Goal: Task Accomplishment & Management: Manage account settings

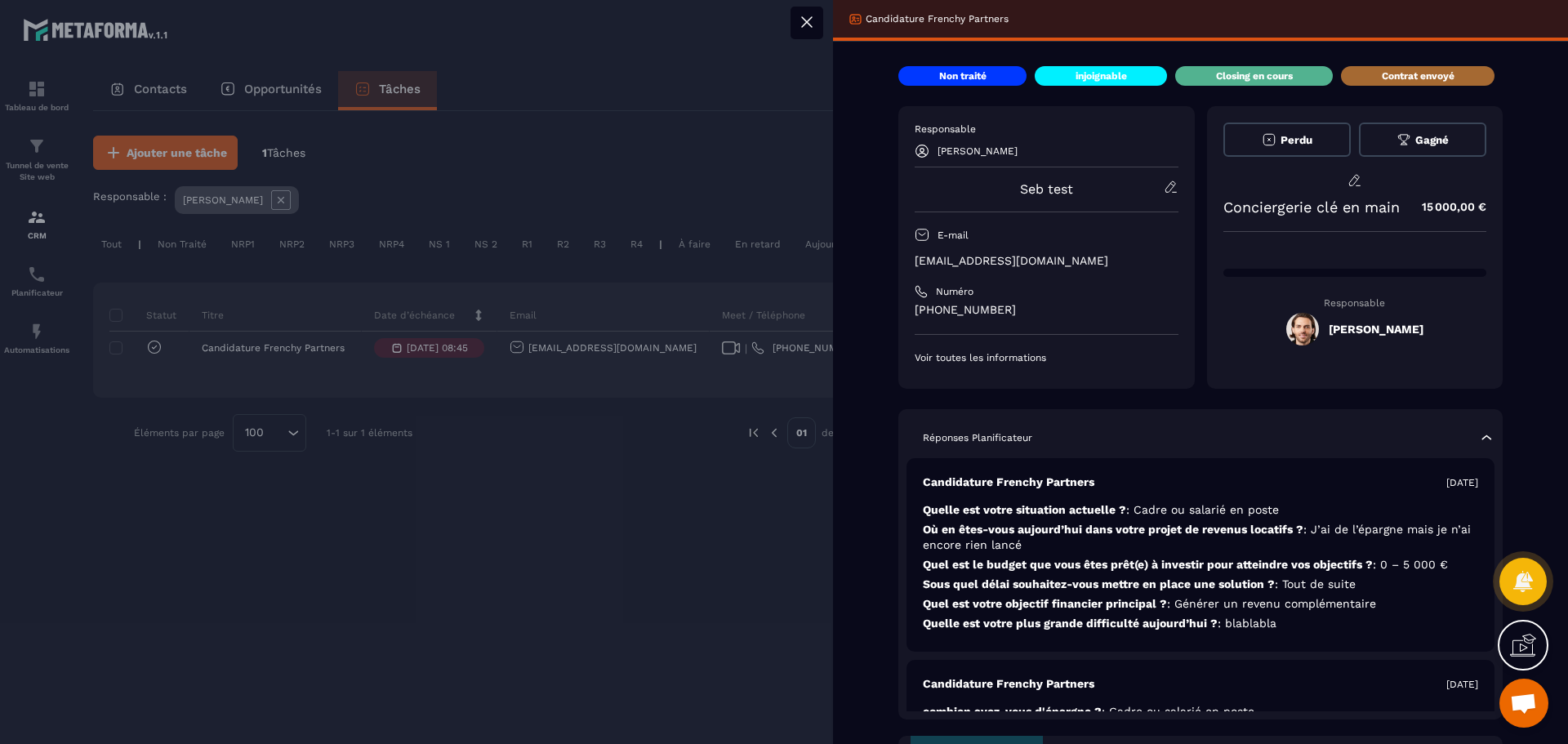
click at [1389, 74] on p "Contrat envoyé" at bounding box center [1419, 77] width 73 height 13
click at [1246, 75] on p "Closing en cours" at bounding box center [1255, 77] width 77 height 13
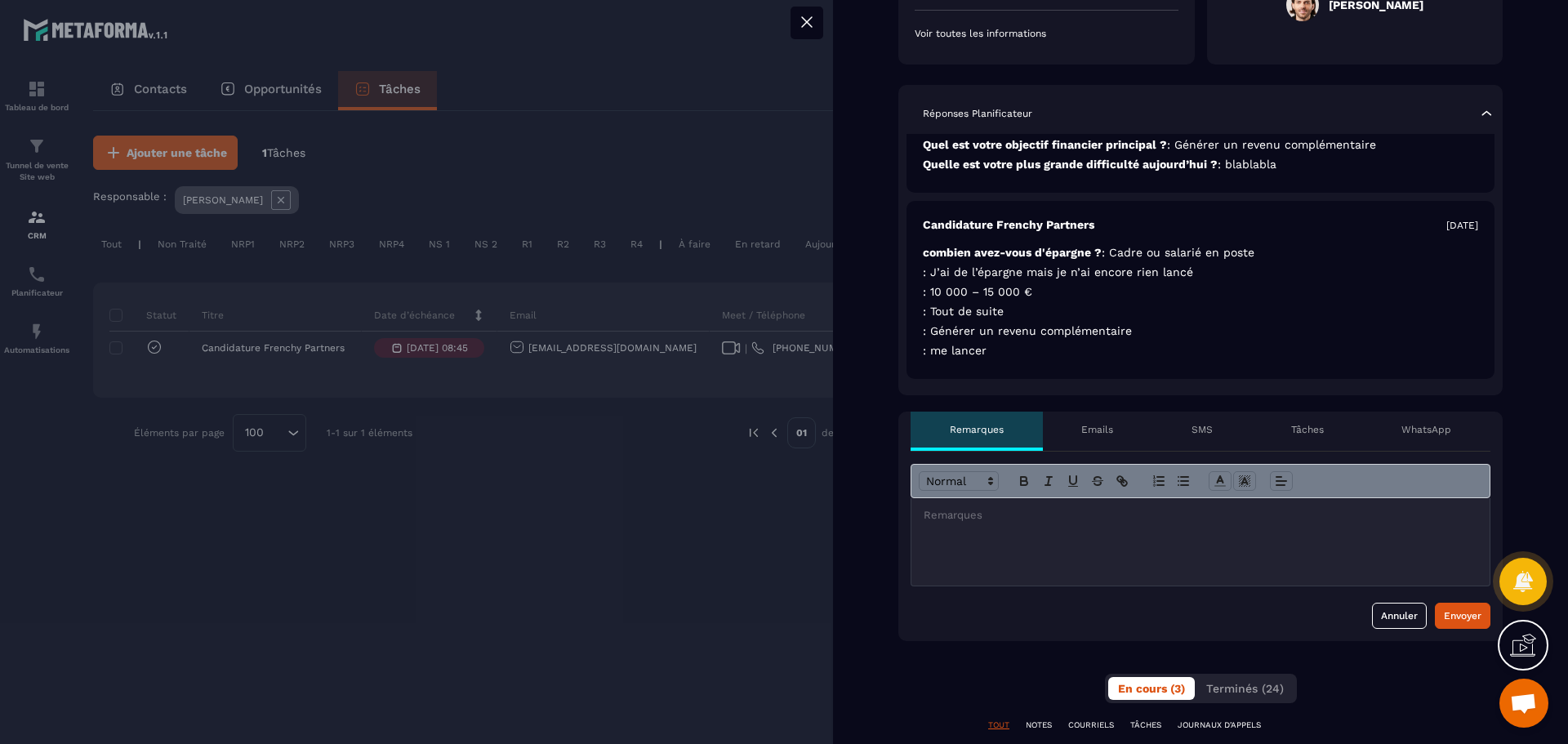
scroll to position [490, 0]
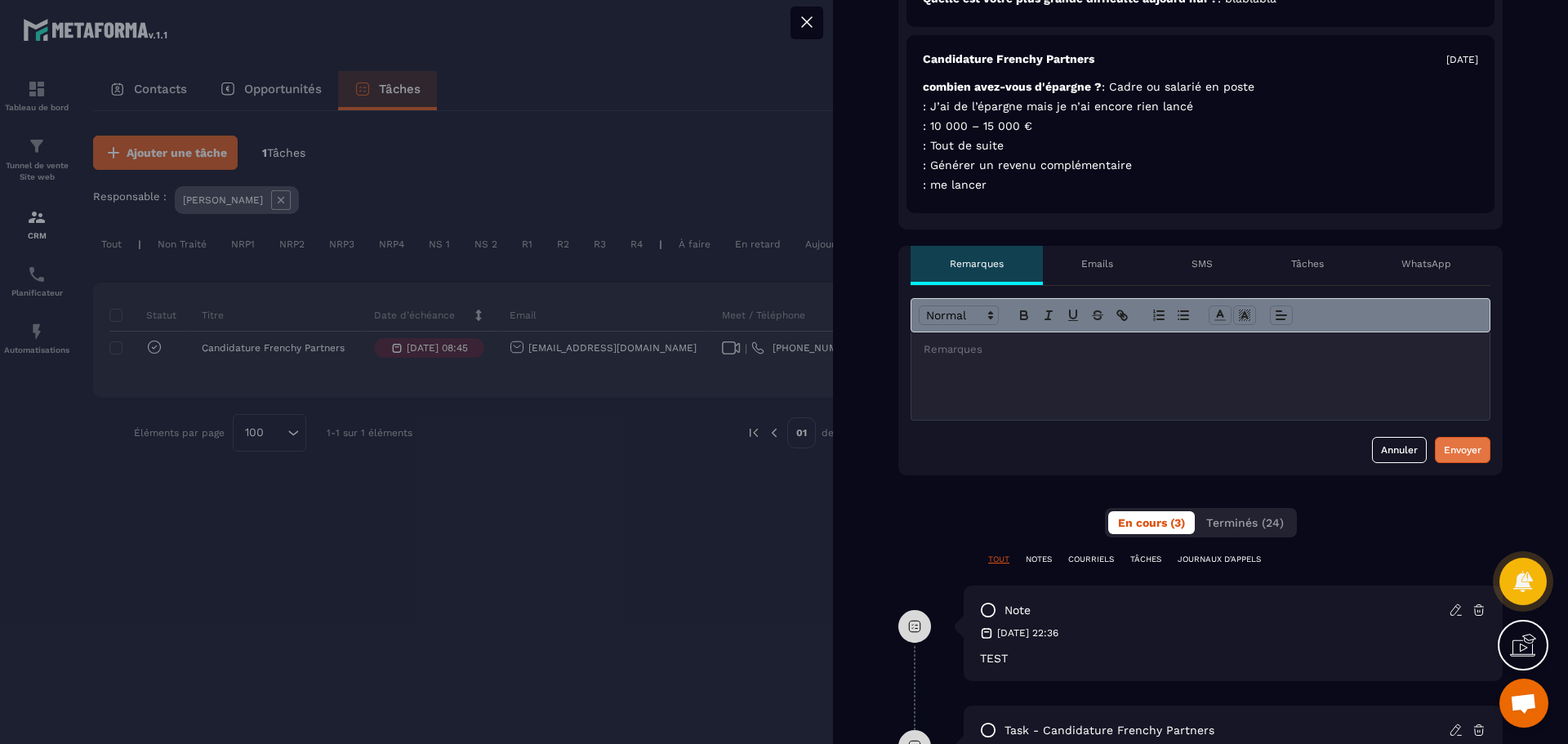
click at [1461, 449] on div "Envoyer" at bounding box center [1463, 450] width 37 height 16
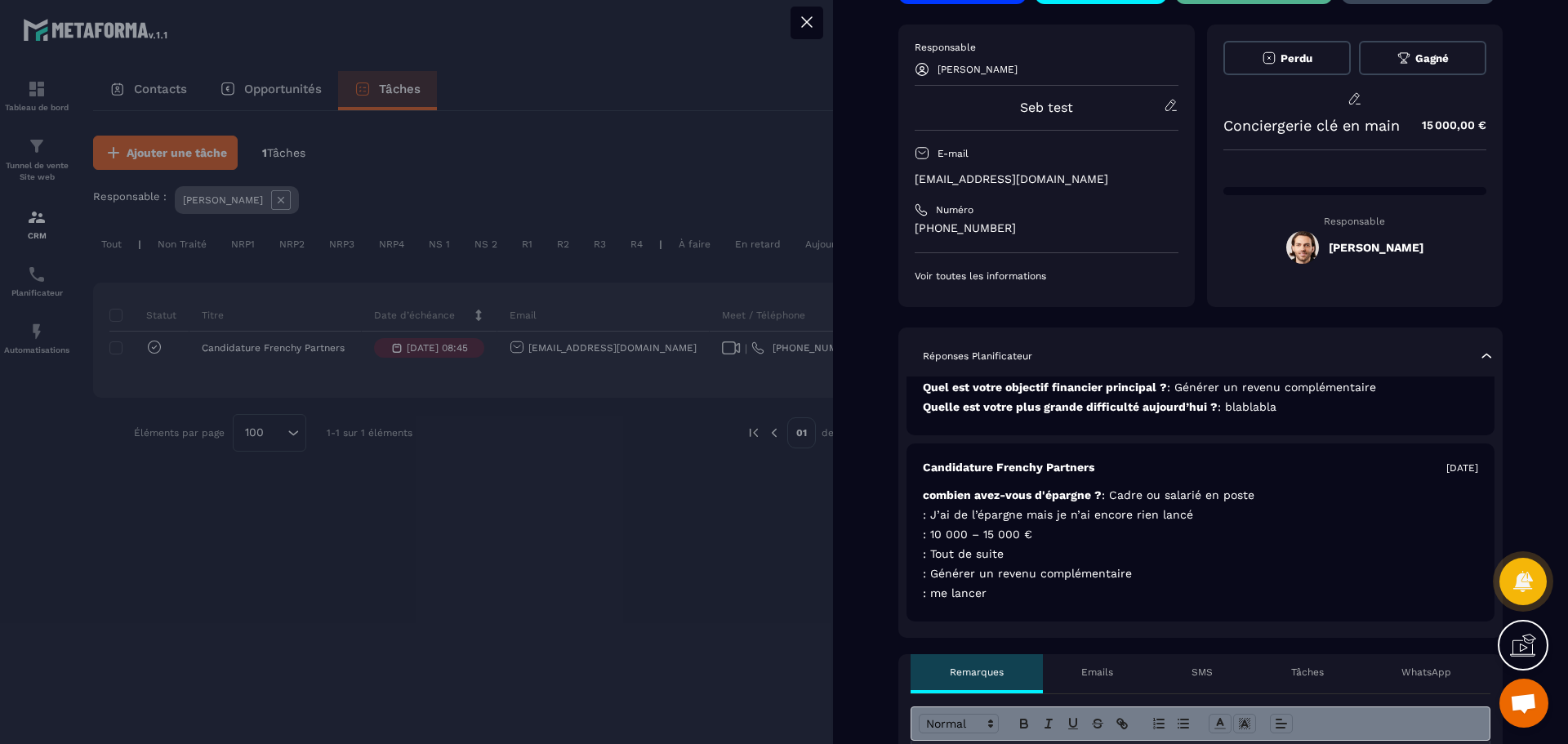
scroll to position [0, 0]
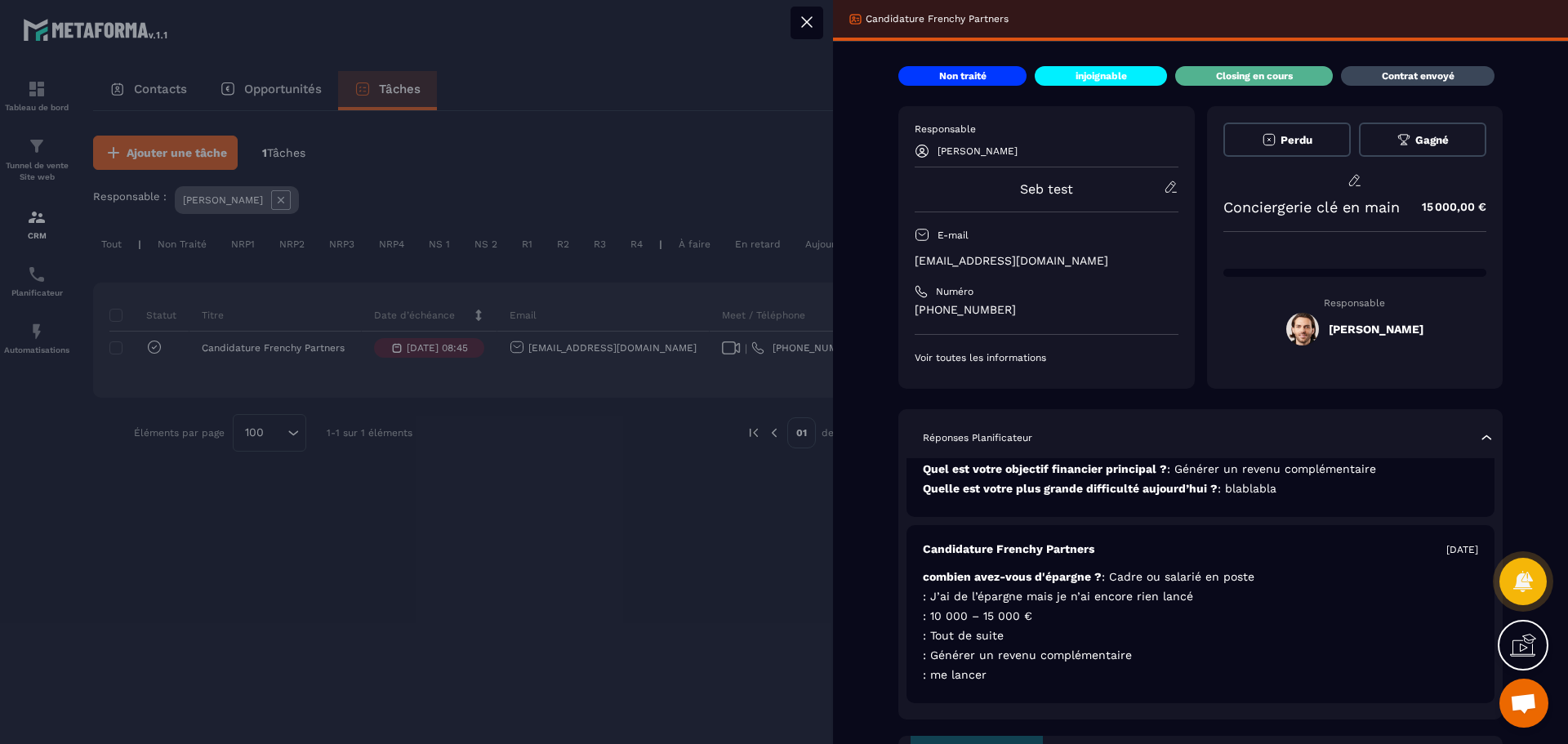
click at [812, 29] on icon at bounding box center [807, 22] width 19 height 19
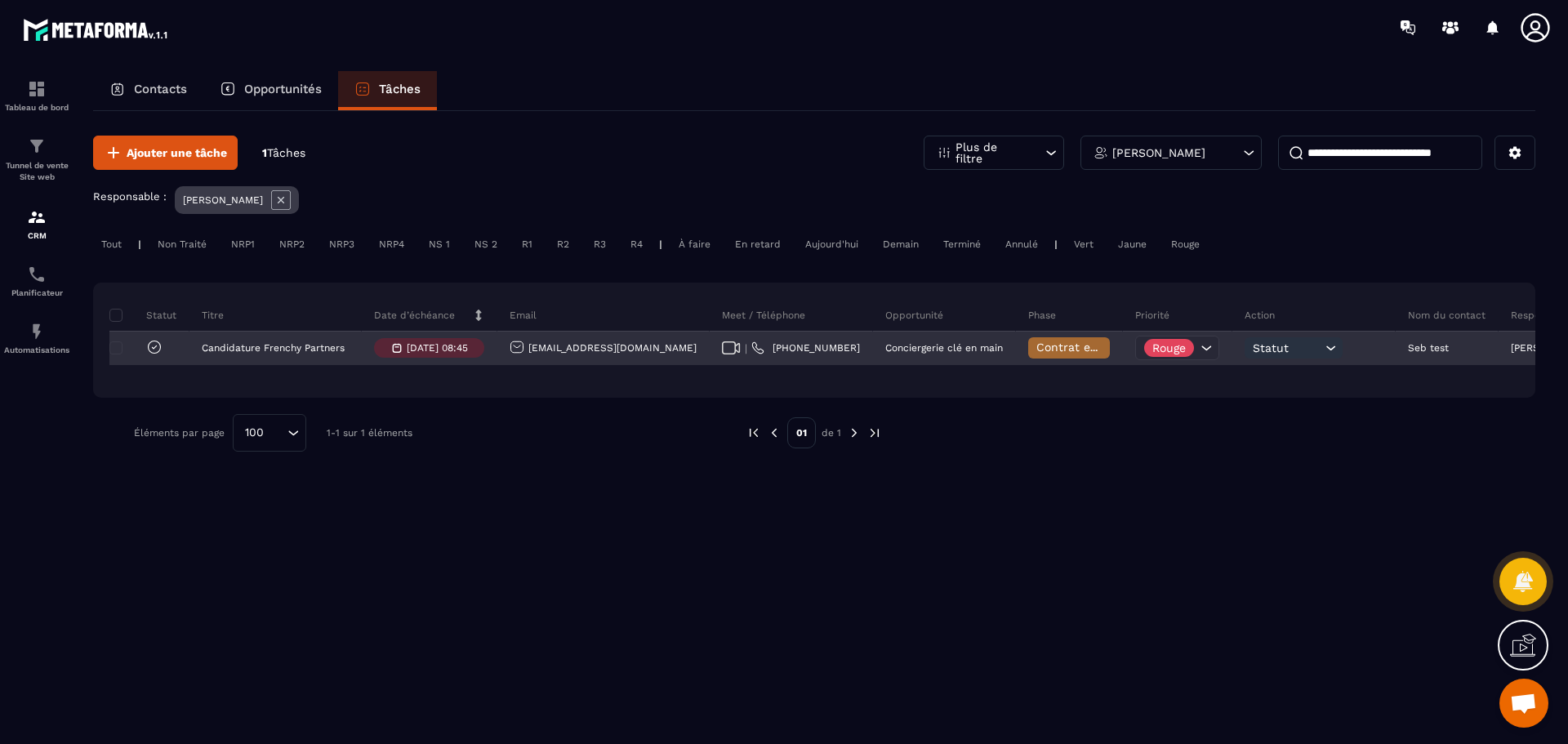
click at [1037, 343] on span "Contrat envoyé" at bounding box center [1080, 348] width 86 height 13
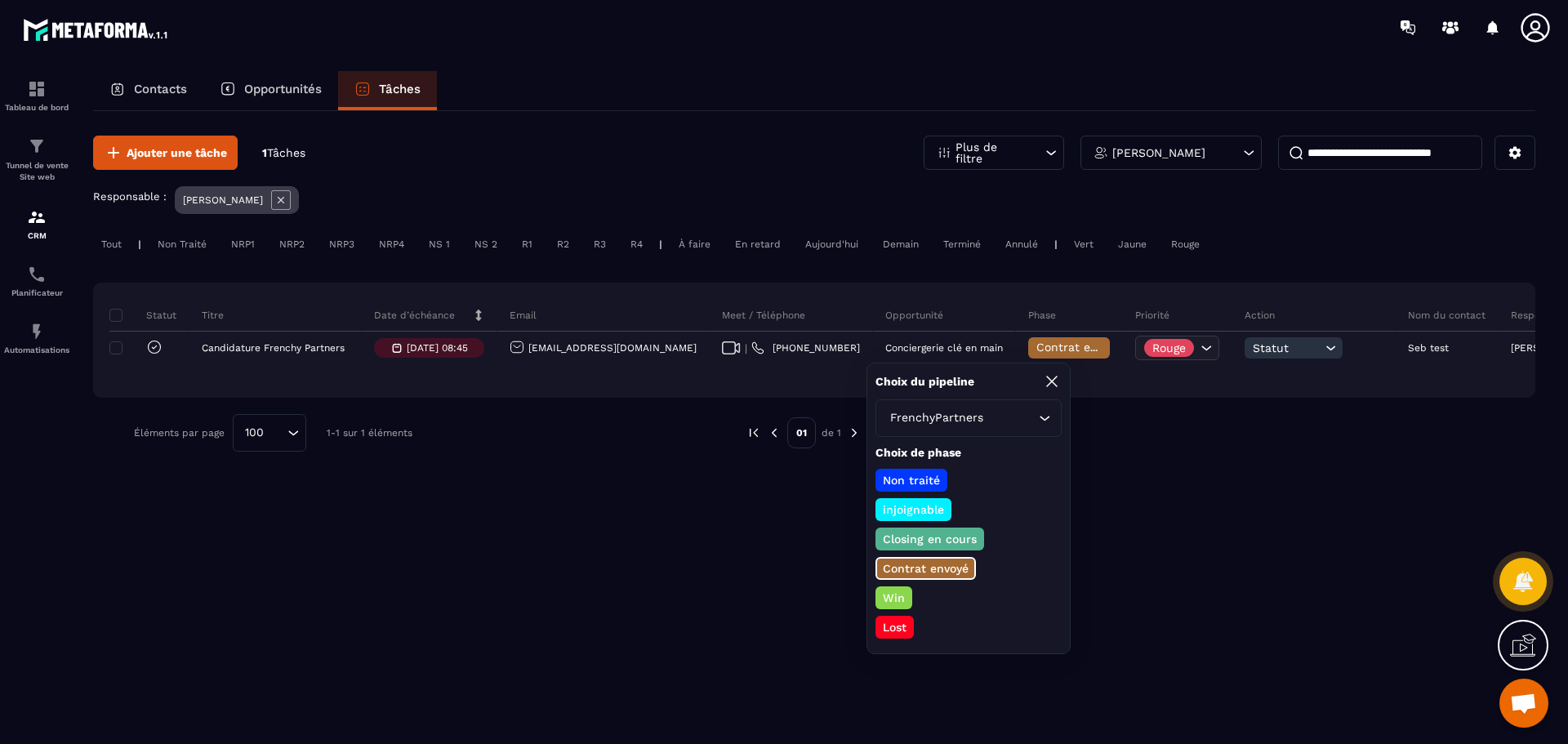
click at [898, 595] on p "Win" at bounding box center [894, 597] width 27 height 16
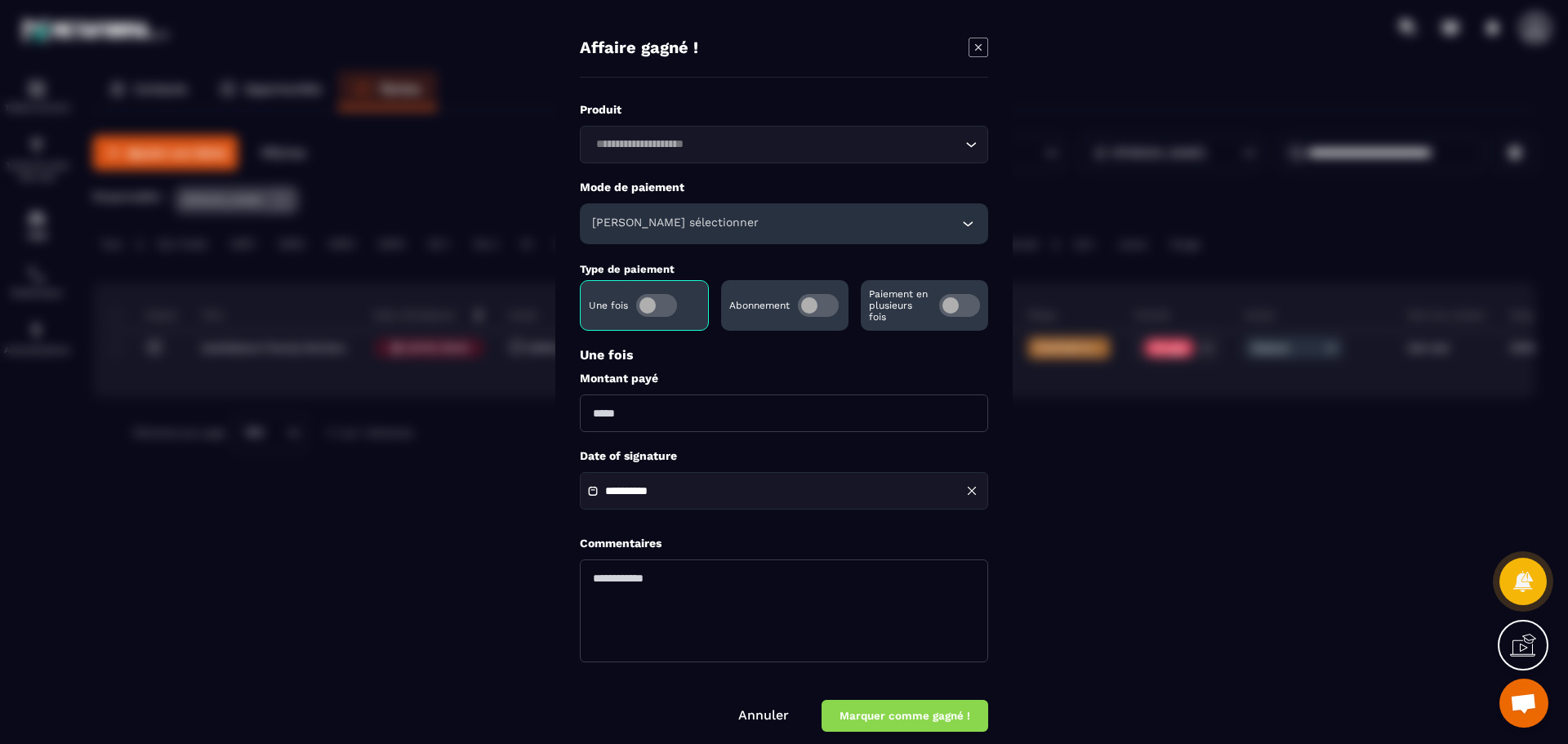
click at [979, 42] on icon "Modal window" at bounding box center [978, 47] width 19 height 19
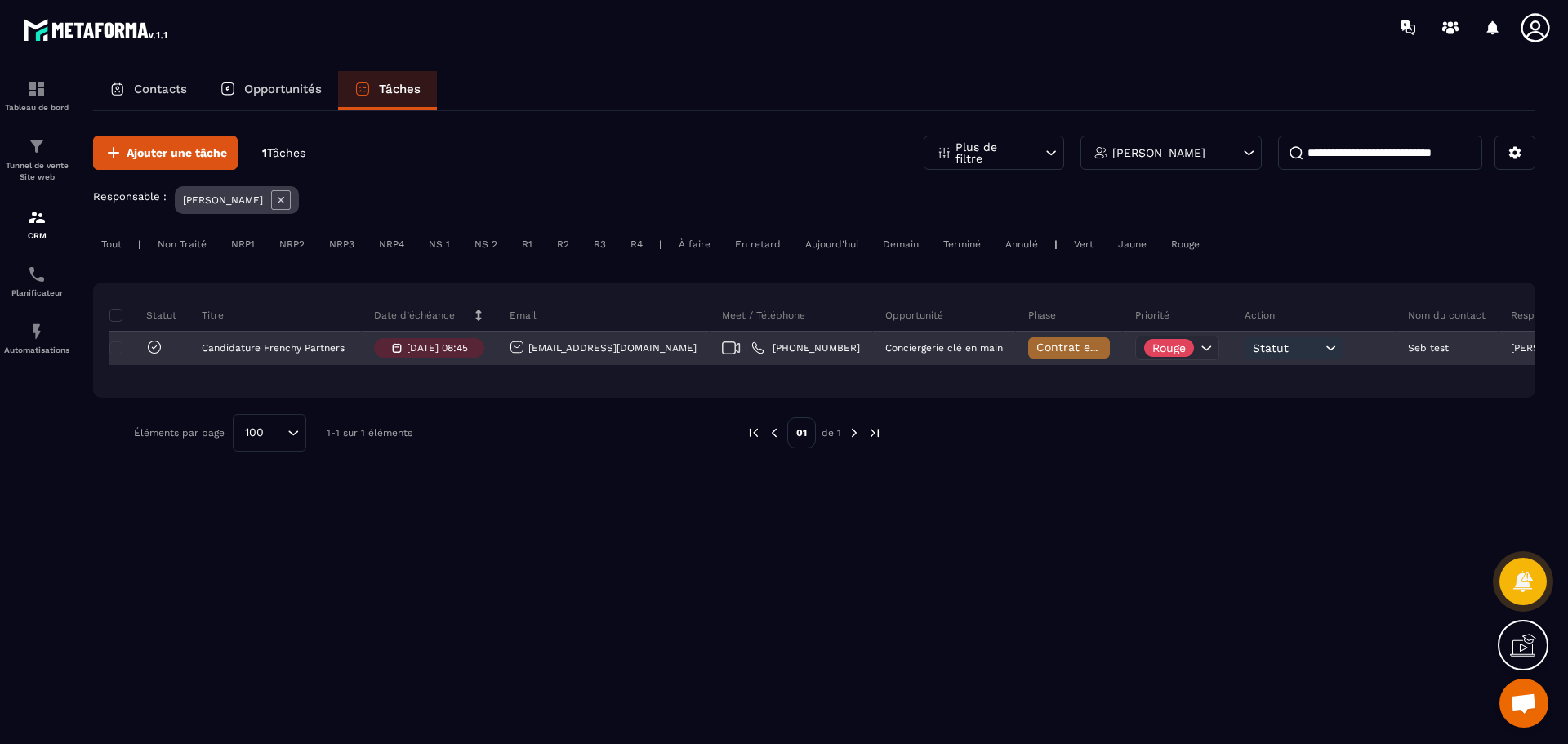
click at [1037, 344] on span "Contrat envoyé" at bounding box center [1080, 348] width 86 height 13
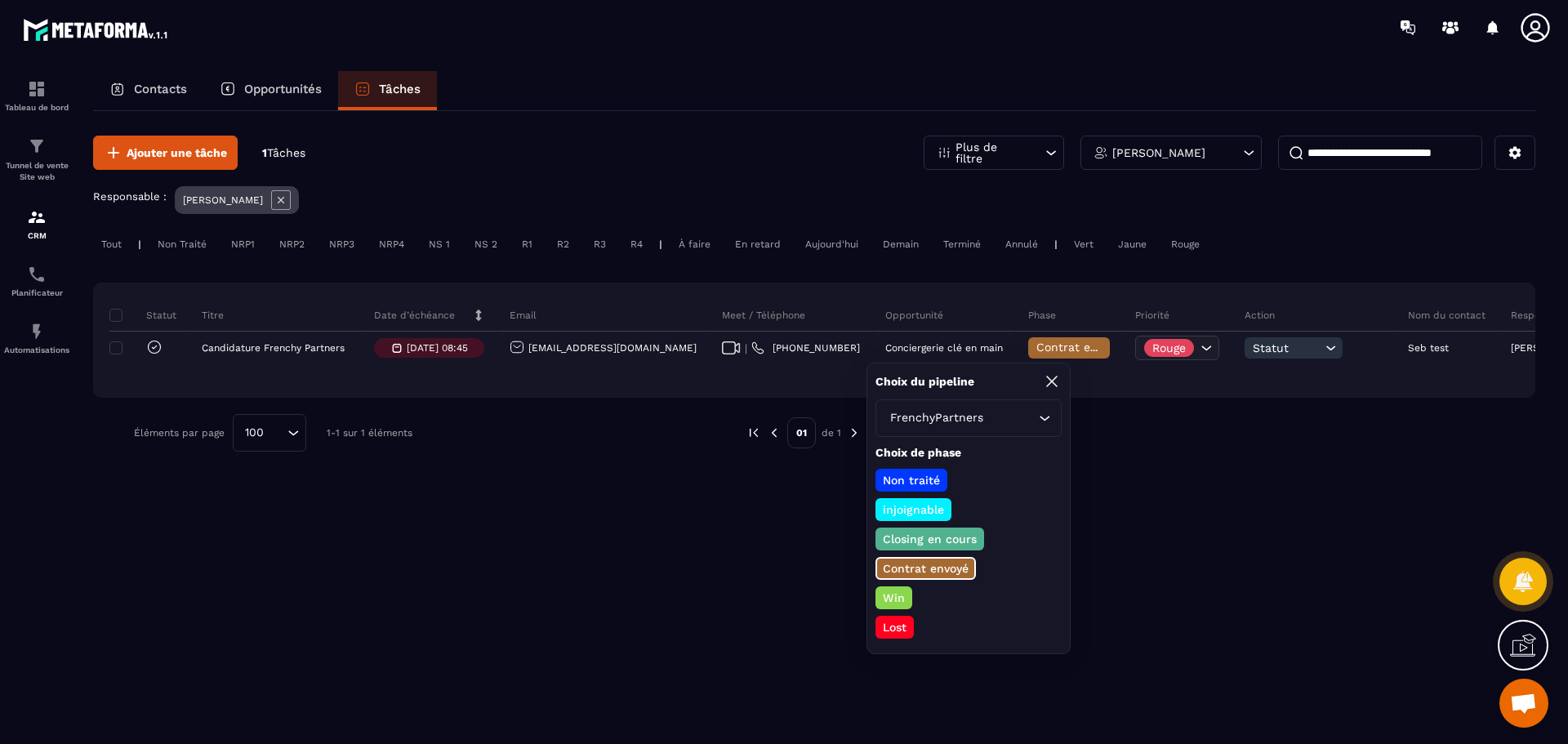
click at [904, 629] on p "Lost" at bounding box center [895, 627] width 29 height 16
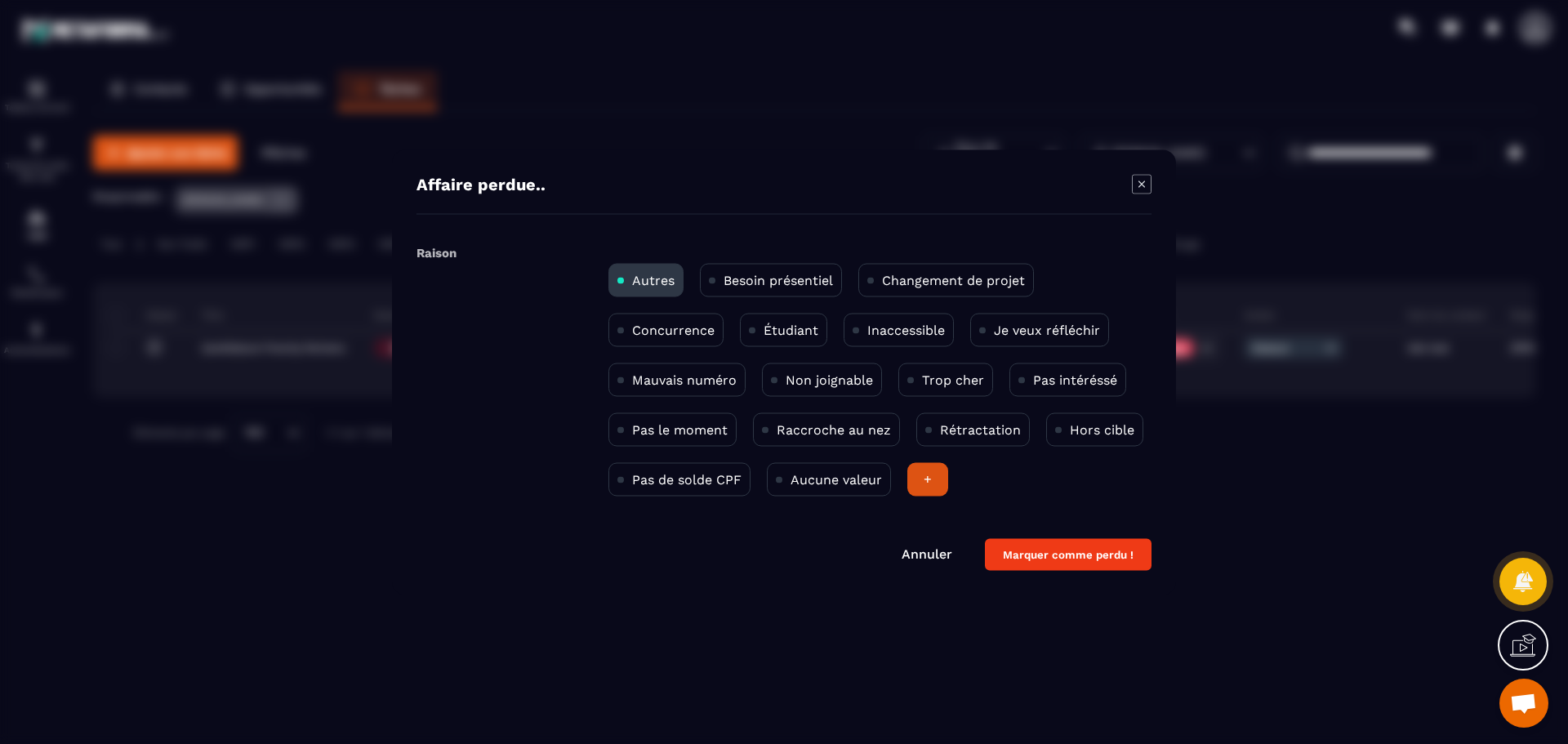
click at [928, 476] on div "+" at bounding box center [928, 479] width 41 height 34
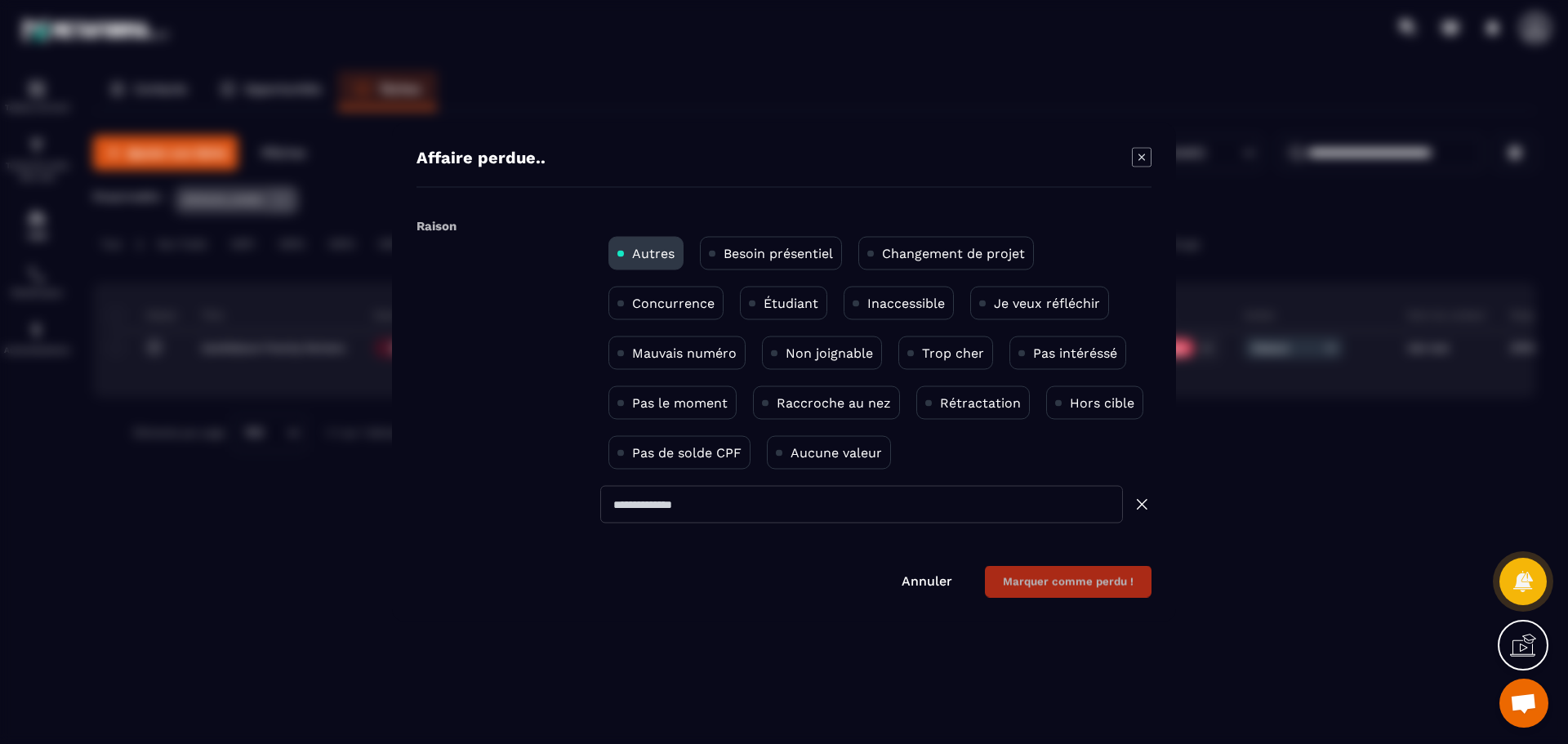
click at [1143, 154] on icon "Modal window" at bounding box center [1142, 157] width 19 height 19
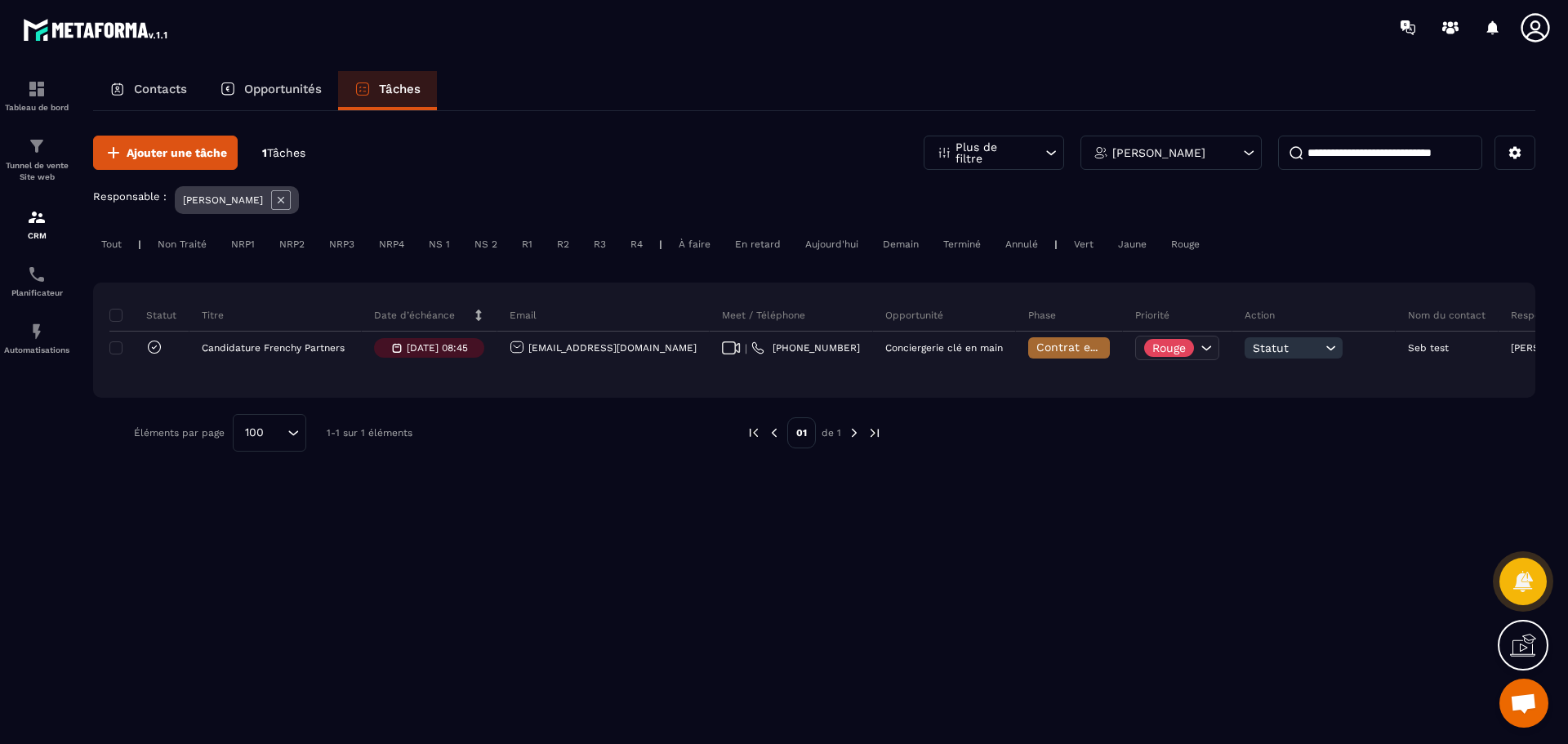
drag, startPoint x: 295, startPoint y: 192, endPoint x: 280, endPoint y: 222, distance: 33.5
click at [291, 192] on icon at bounding box center [280, 200] width 19 height 19
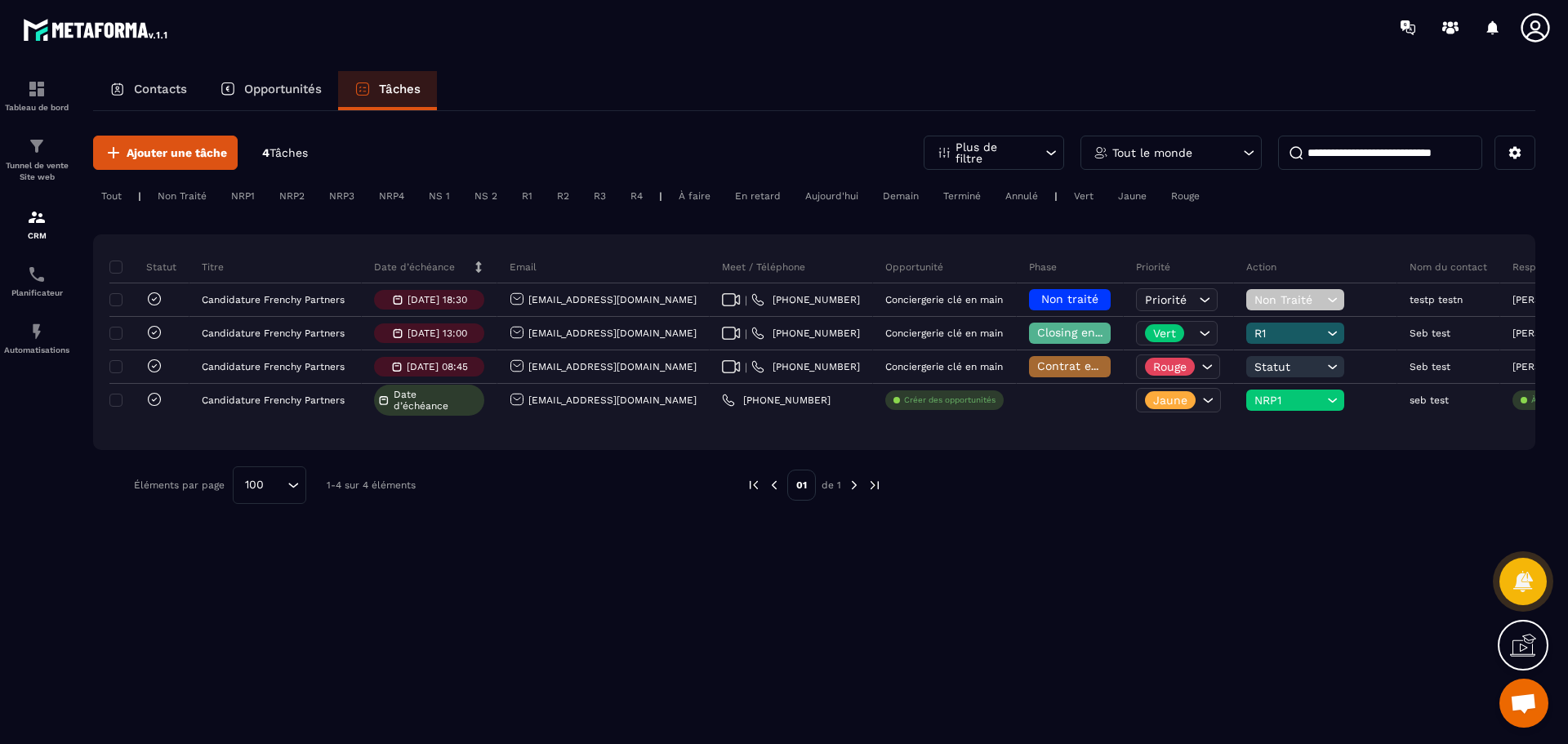
click at [1210, 526] on div "Ajouter une tâche 4 Tâches Plus de filtre Tout le monde Tout | Non Traité NRP1 …" at bounding box center [814, 320] width 1443 height 417
click at [54, 94] on div "Tableau de bord" at bounding box center [36, 96] width 65 height 33
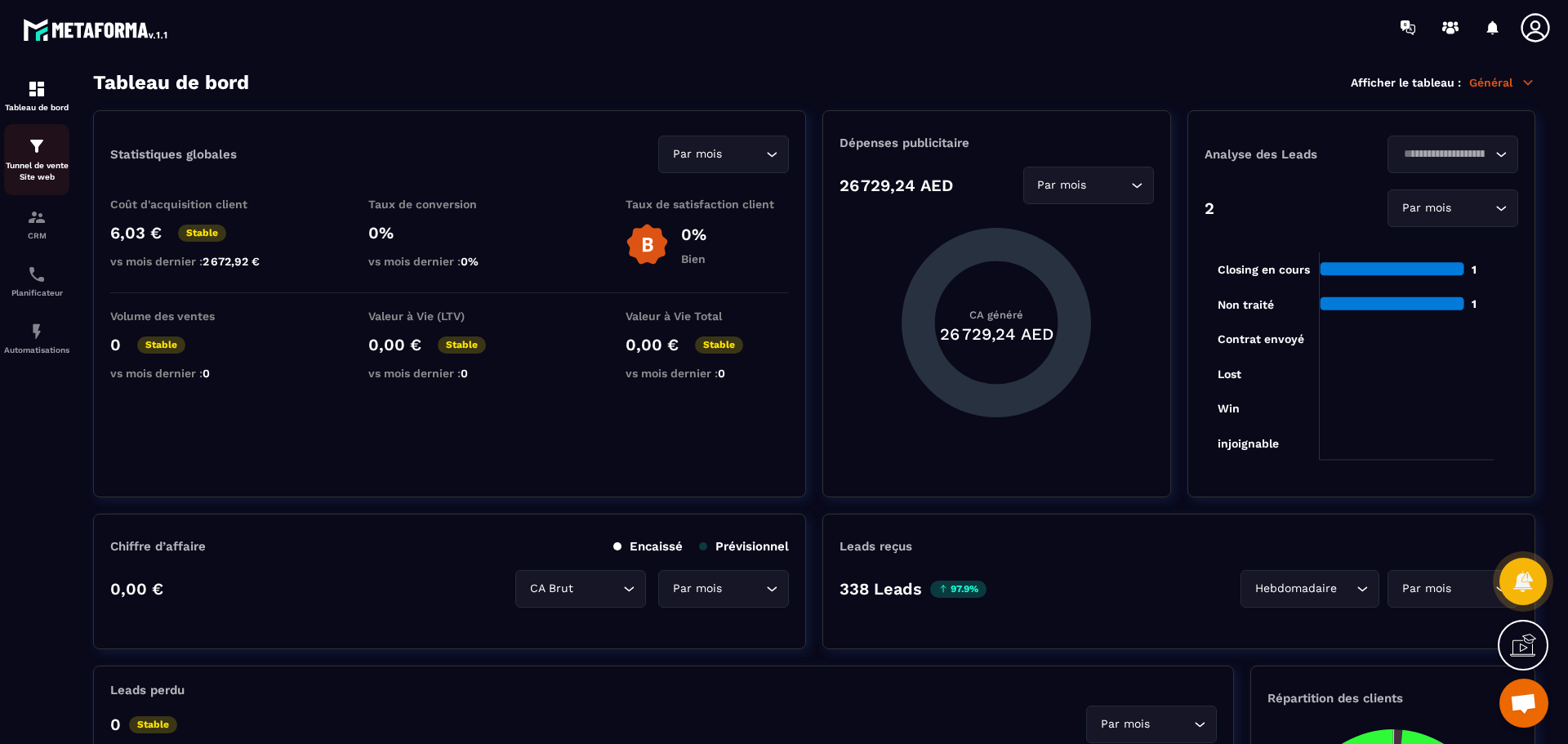
click at [37, 143] on img at bounding box center [36, 147] width 19 height 19
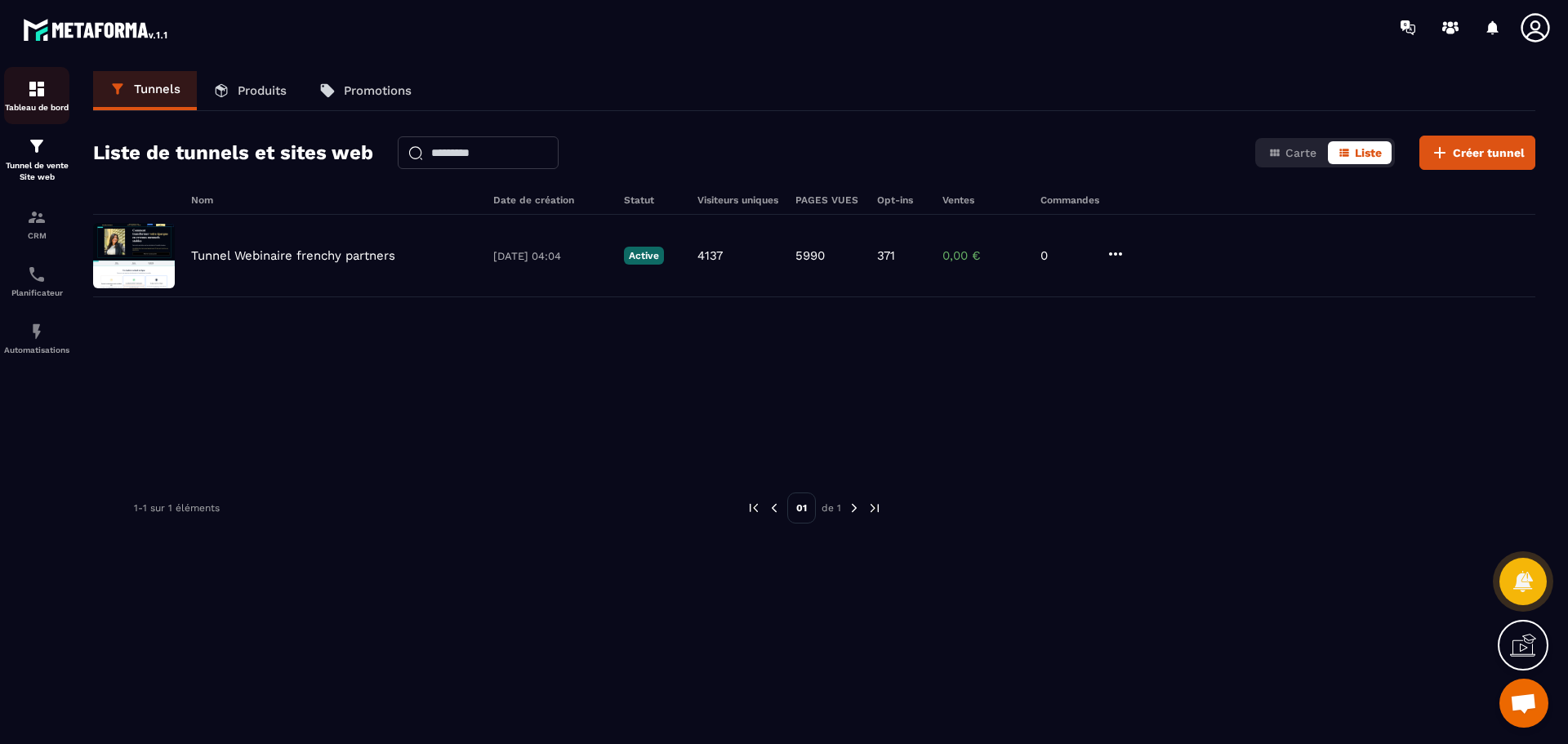
click at [29, 85] on img at bounding box center [36, 89] width 19 height 19
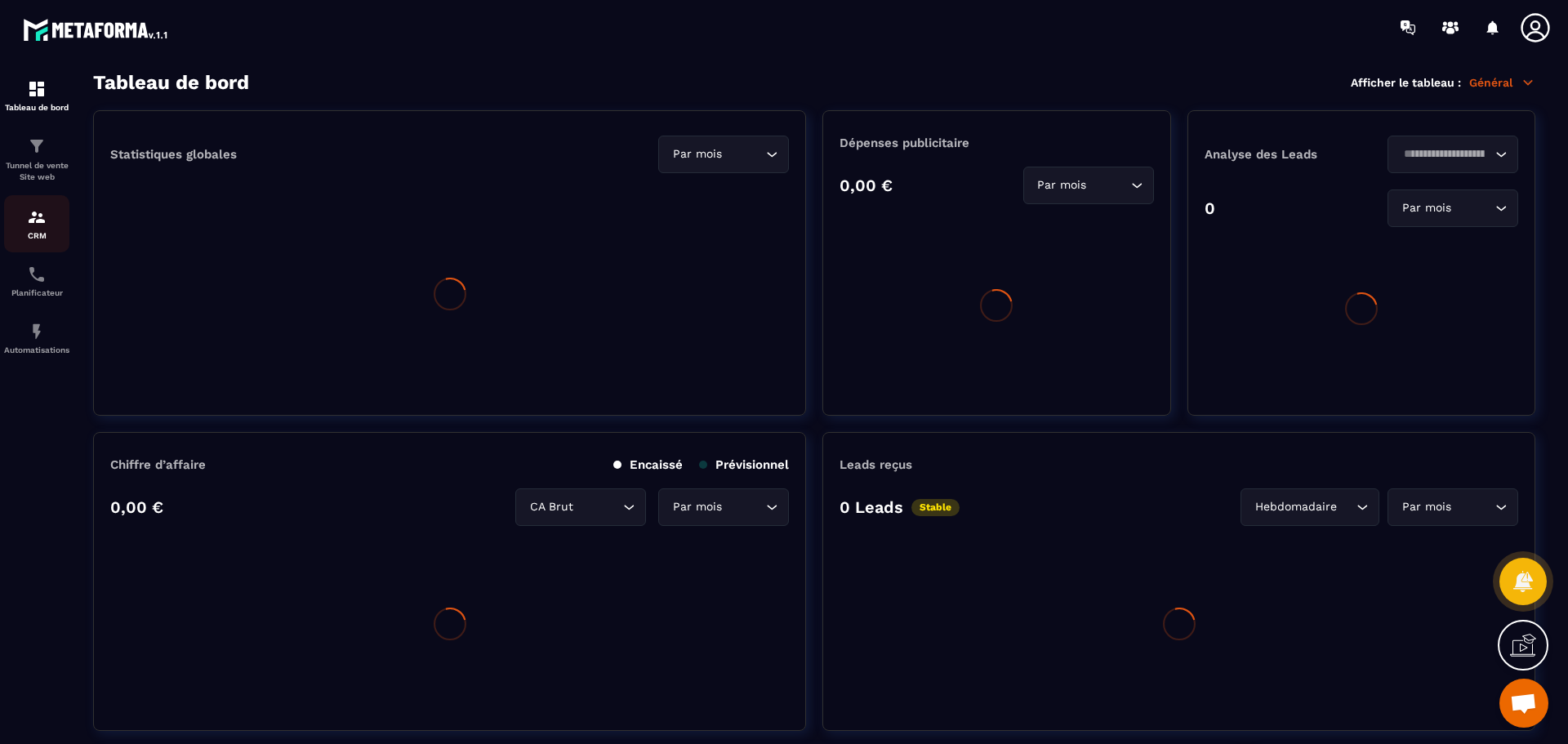
click at [36, 215] on img at bounding box center [36, 217] width 19 height 19
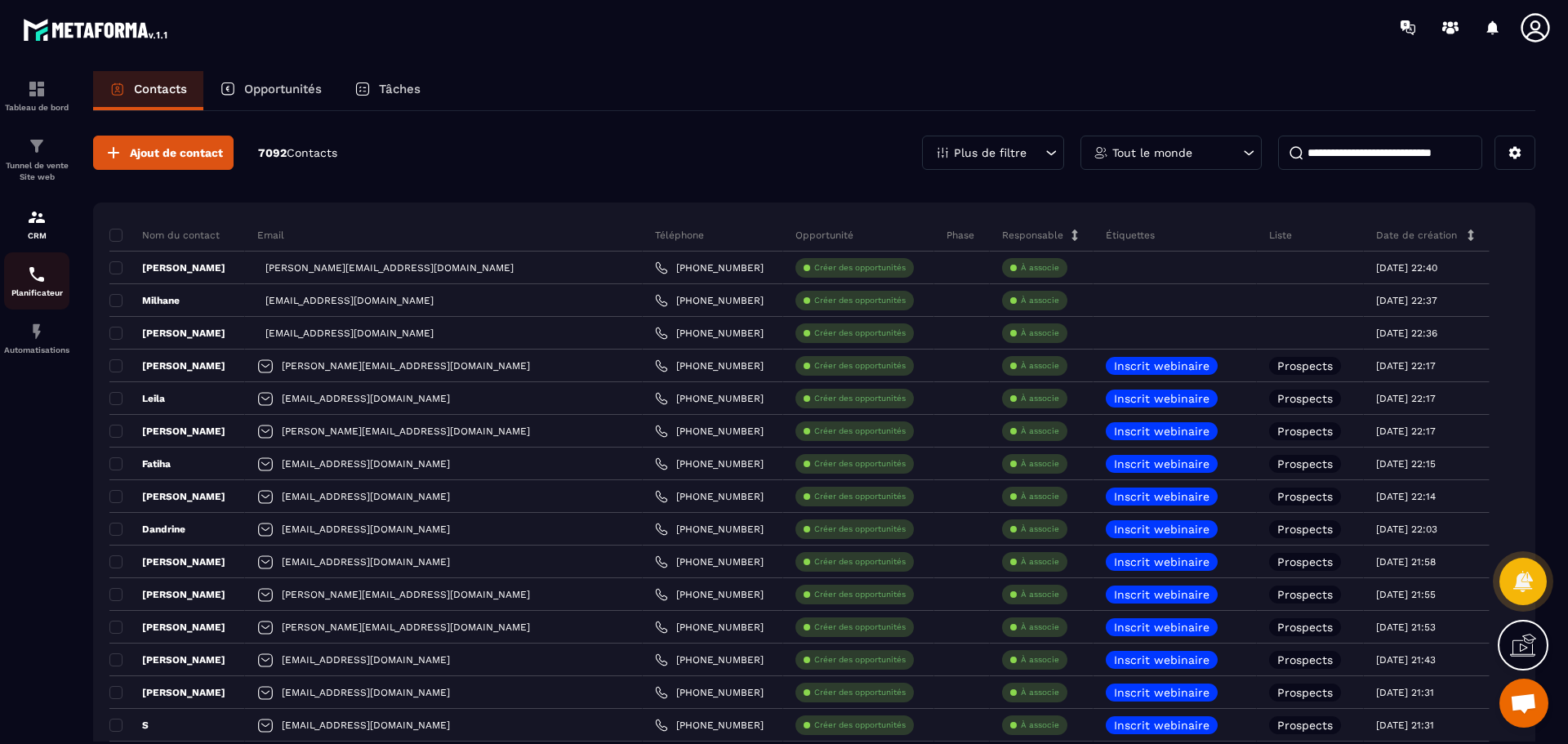
click at [36, 282] on img at bounding box center [36, 274] width 19 height 19
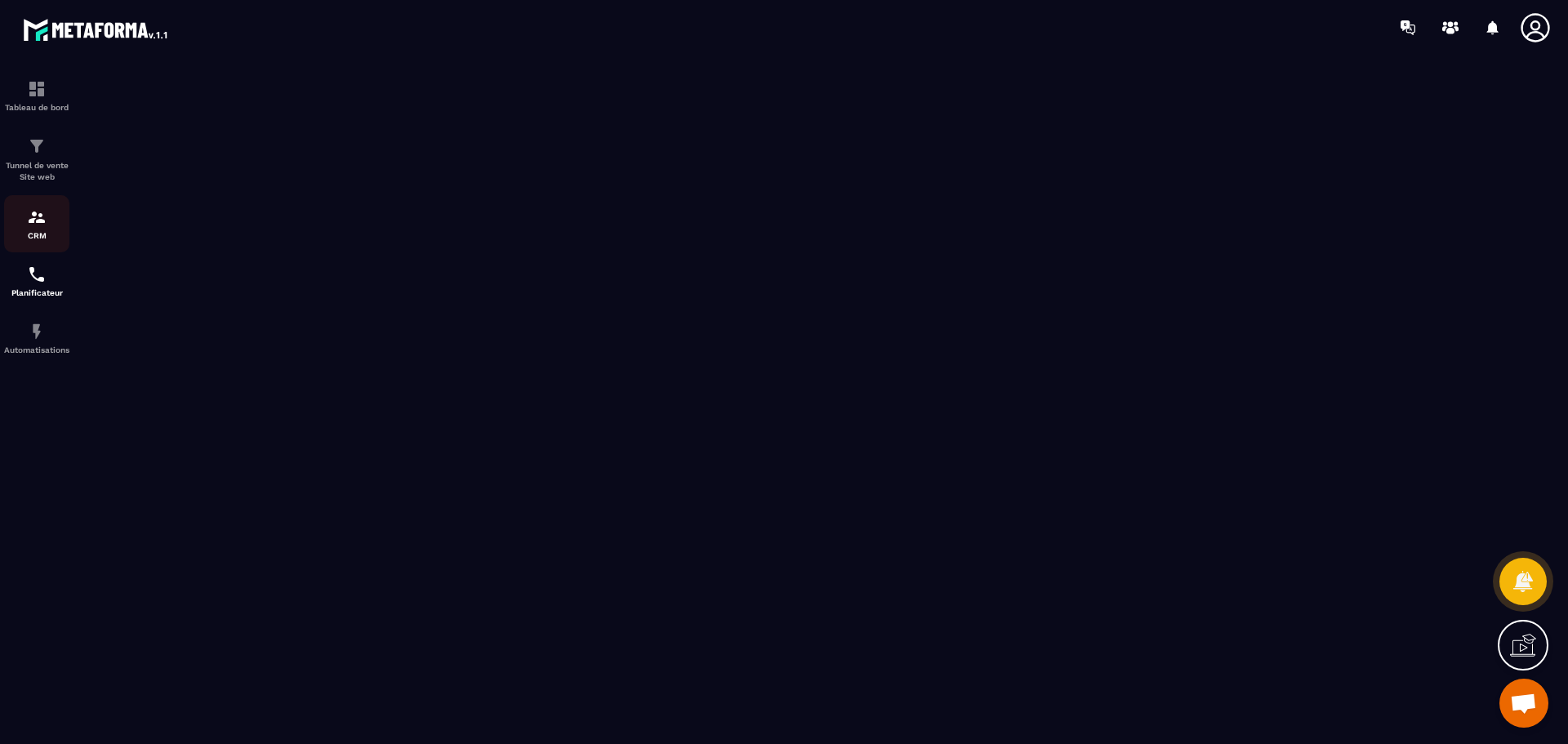
click at [31, 224] on img at bounding box center [36, 217] width 19 height 19
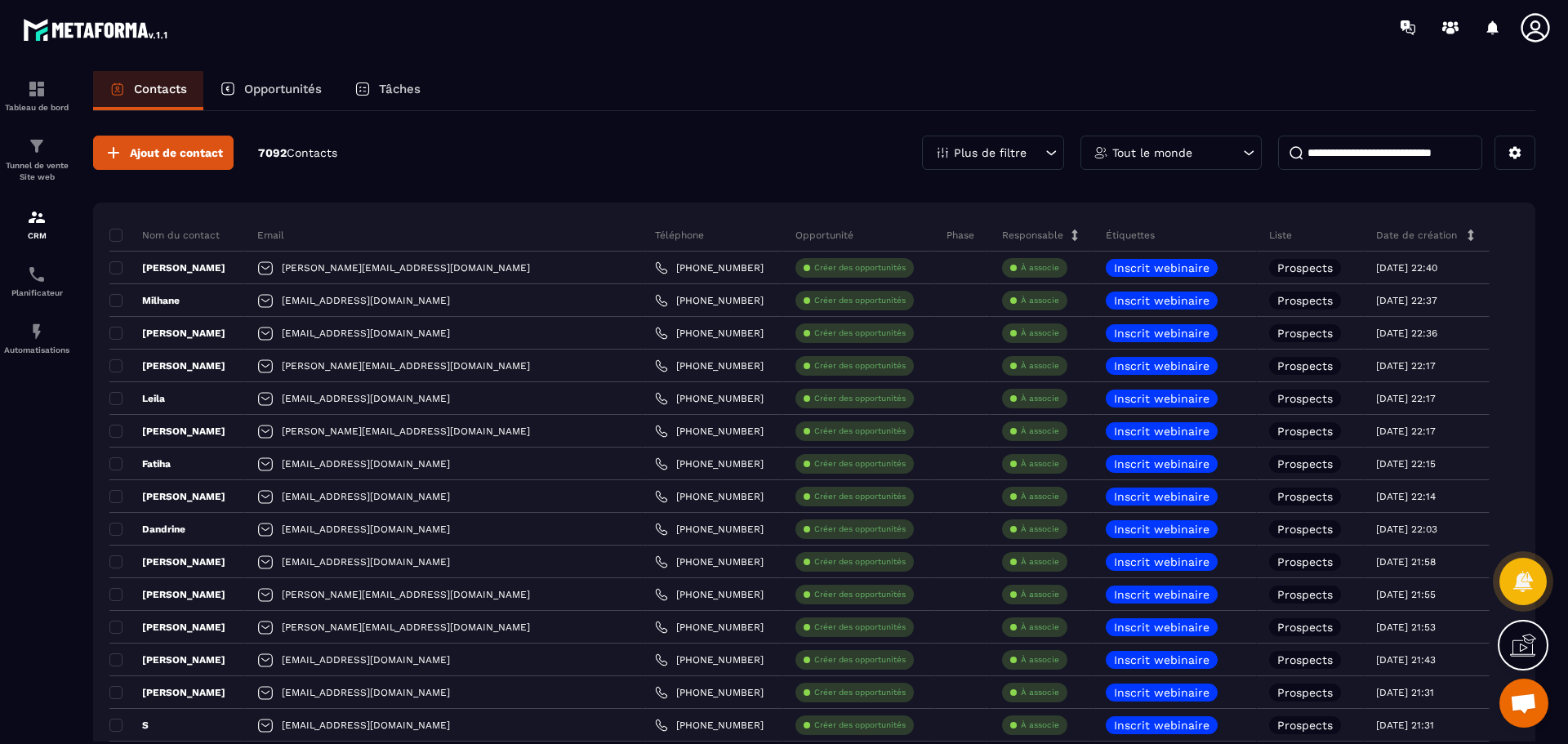
click at [402, 89] on p "Tâches" at bounding box center [400, 88] width 42 height 14
